Goal: Transaction & Acquisition: Download file/media

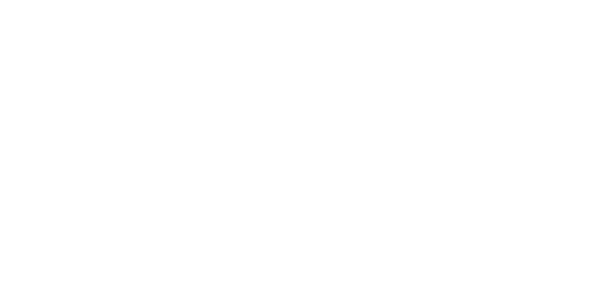
drag, startPoint x: 347, startPoint y: 5, endPoint x: 346, endPoint y: 0, distance: 4.4
click at [346, 4] on html at bounding box center [296, 148] width 592 height 297
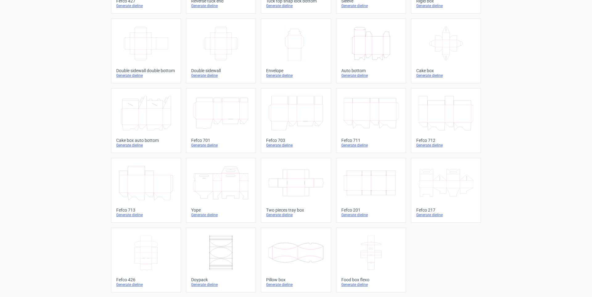
scroll to position [88, 0]
click at [525, 157] on div "Product templates Width Depth Height Fefco 427 Generate dieline Height Depth Wi…" at bounding box center [296, 113] width 592 height 365
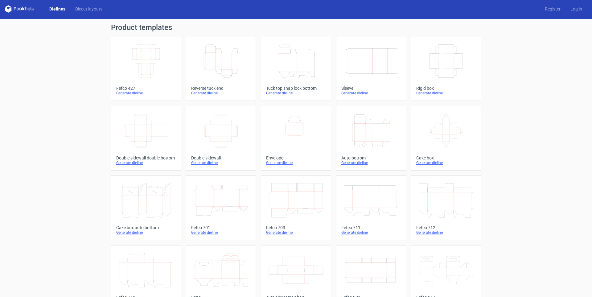
scroll to position [0, 0]
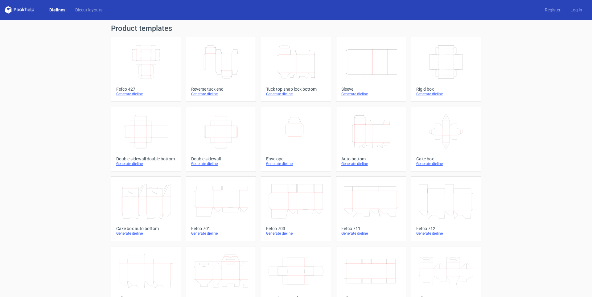
click at [201, 162] on div "Generate dieline" at bounding box center [220, 163] width 59 height 5
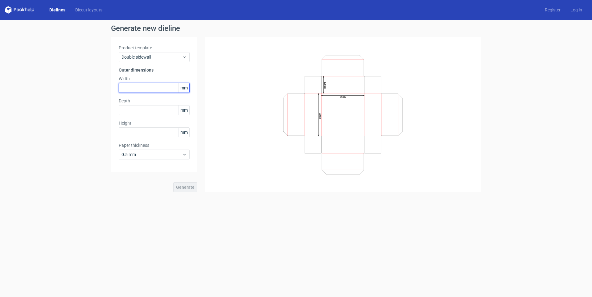
click at [162, 92] on input "text" at bounding box center [154, 88] width 71 height 10
click at [169, 57] on span "Double sidewall" at bounding box center [151, 57] width 61 height 6
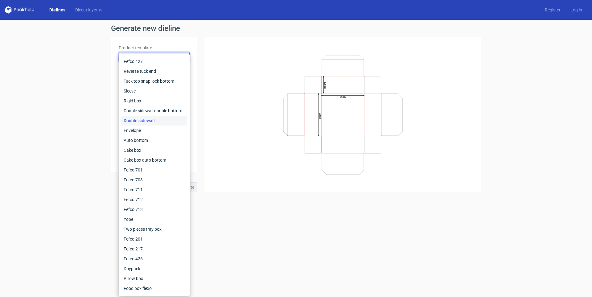
click at [164, 120] on div "Double sidewall" at bounding box center [154, 121] width 66 height 10
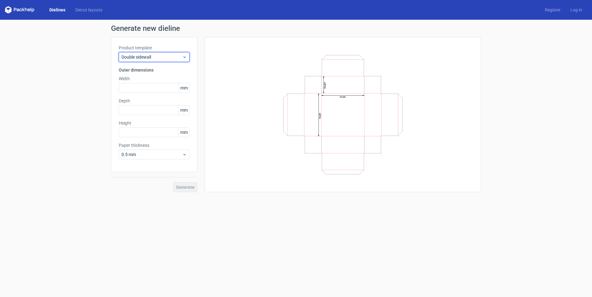
click at [156, 57] on span "Double sidewall" at bounding box center [151, 57] width 61 height 6
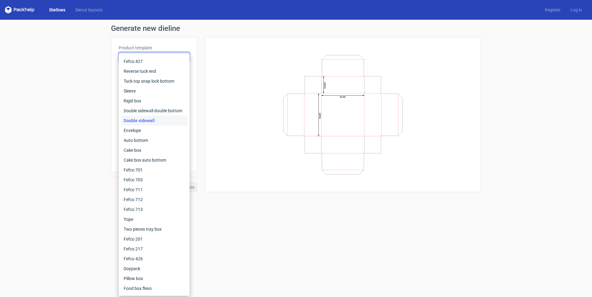
click at [145, 119] on div "Double sidewall" at bounding box center [154, 121] width 66 height 10
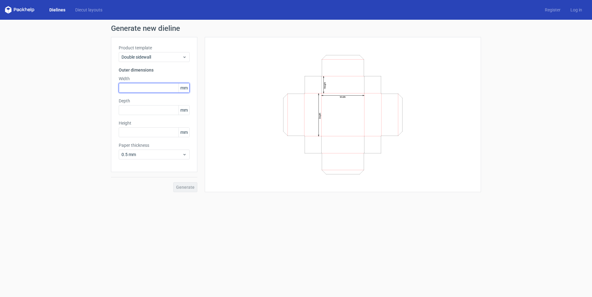
click at [150, 87] on input "text" at bounding box center [154, 88] width 71 height 10
type input "150"
type input "70"
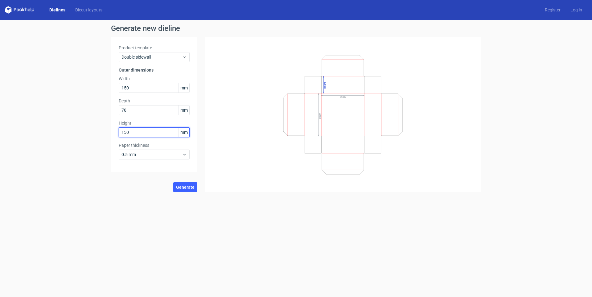
type input "150"
click at [163, 157] on span "0.5 mm" at bounding box center [151, 154] width 61 height 6
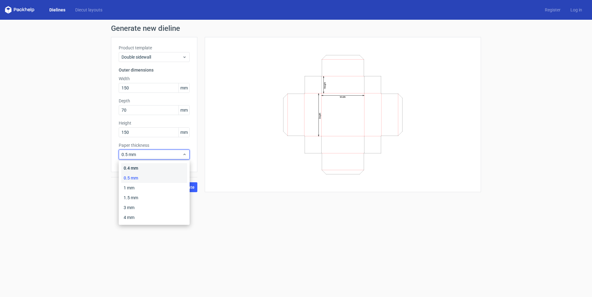
click at [161, 169] on div "0.4 mm" at bounding box center [154, 168] width 66 height 10
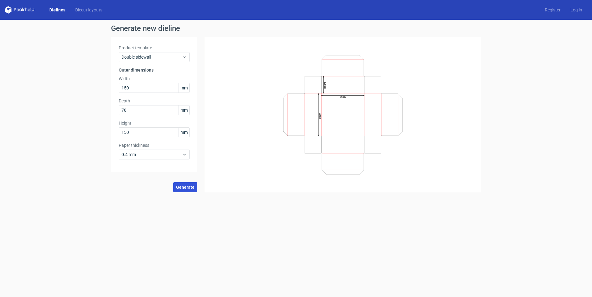
click at [191, 189] on span "Generate" at bounding box center [185, 187] width 18 height 4
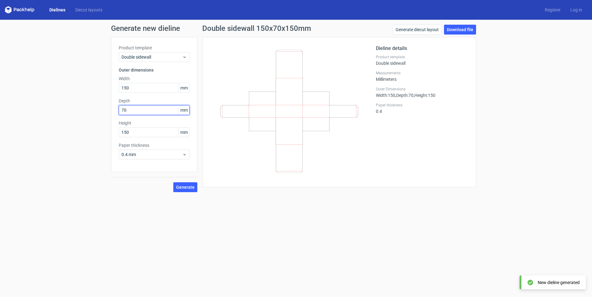
drag, startPoint x: 137, startPoint y: 112, endPoint x: 93, endPoint y: 120, distance: 45.0
click at [93, 120] on div "Generate new dieline Product template Double sidewall Outer dimensions Width 15…" at bounding box center [296, 108] width 592 height 177
type input "150"
click at [184, 186] on span "Generate" at bounding box center [185, 187] width 18 height 4
drag, startPoint x: 152, startPoint y: 132, endPoint x: 117, endPoint y: 134, distance: 35.5
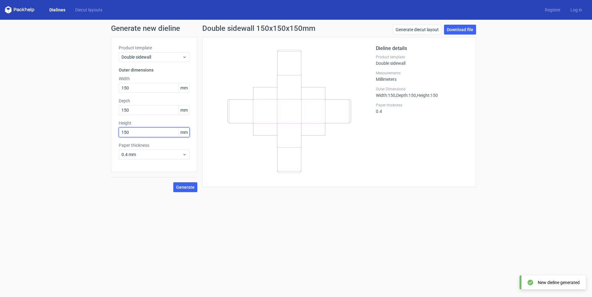
click at [117, 134] on div "Product template Double sidewall Outer dimensions Width 150 mm Depth 150 mm Hei…" at bounding box center [154, 104] width 86 height 135
type input "70"
click at [181, 185] on span "Generate" at bounding box center [185, 187] width 18 height 4
click at [464, 30] on link "Download file" at bounding box center [460, 30] width 32 height 10
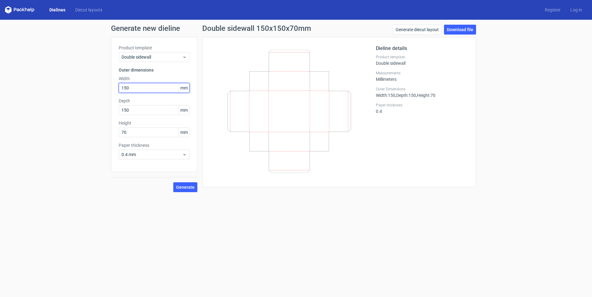
click at [158, 85] on input "150" at bounding box center [154, 88] width 71 height 10
drag, startPoint x: 143, startPoint y: 85, endPoint x: 118, endPoint y: 90, distance: 25.3
click at [118, 90] on div "Product template Double sidewall Outer dimensions Width 150 mm Depth 150 mm Hei…" at bounding box center [154, 104] width 86 height 135
click at [138, 112] on input "150" at bounding box center [154, 110] width 71 height 10
click at [135, 91] on input "147" at bounding box center [154, 88] width 71 height 10
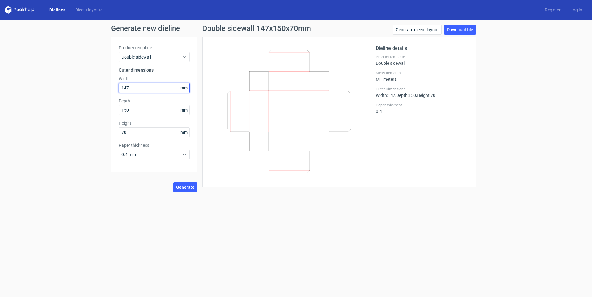
drag, startPoint x: 135, startPoint y: 90, endPoint x: 88, endPoint y: 89, distance: 46.5
click at [88, 89] on div "Generate new dieline Product template Double sidewall Outer dimensions Width 14…" at bounding box center [296, 108] width 592 height 177
type input "145"
type input "30"
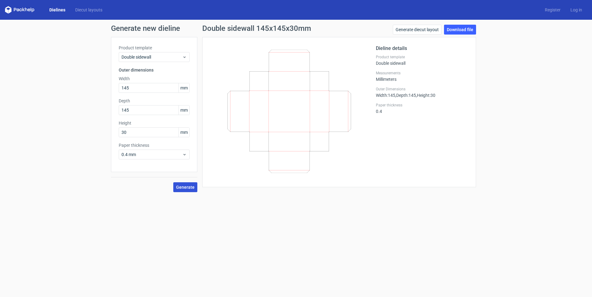
click at [176, 185] on button "Generate" at bounding box center [185, 187] width 24 height 10
drag, startPoint x: 156, startPoint y: 87, endPoint x: 84, endPoint y: 94, distance: 72.4
click at [84, 94] on div "Generate new dieline Product template Double sidewall Outer dimensions Width 14…" at bounding box center [296, 108] width 592 height 177
type input "155"
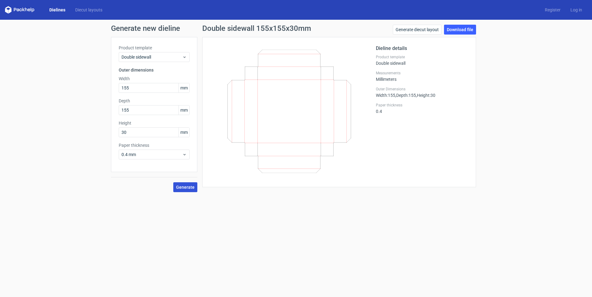
click at [187, 183] on button "Generate" at bounding box center [185, 187] width 24 height 10
click at [464, 28] on link "Download file" at bounding box center [460, 30] width 32 height 10
